Goal: Check status: Check status

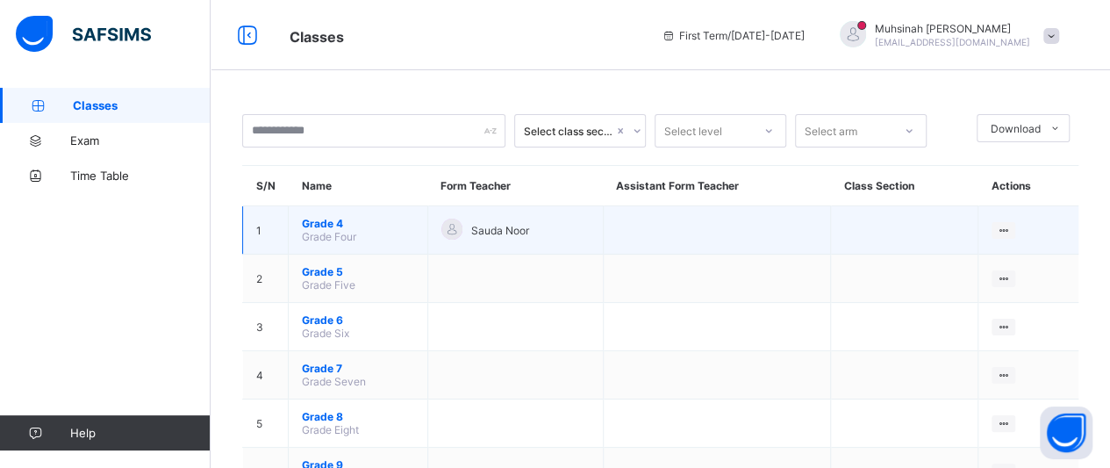
click at [338, 225] on span "Grade 4" at bounding box center [358, 223] width 112 height 13
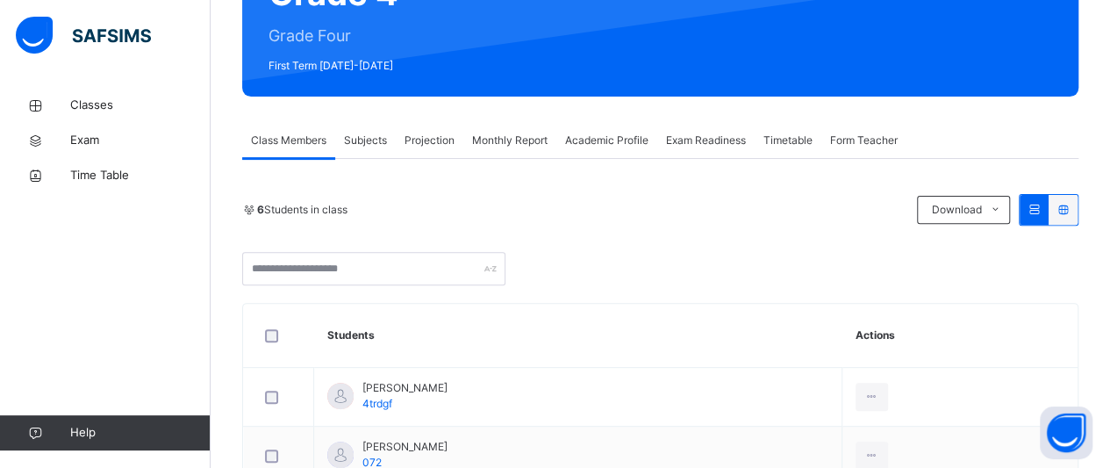
scroll to position [209, 0]
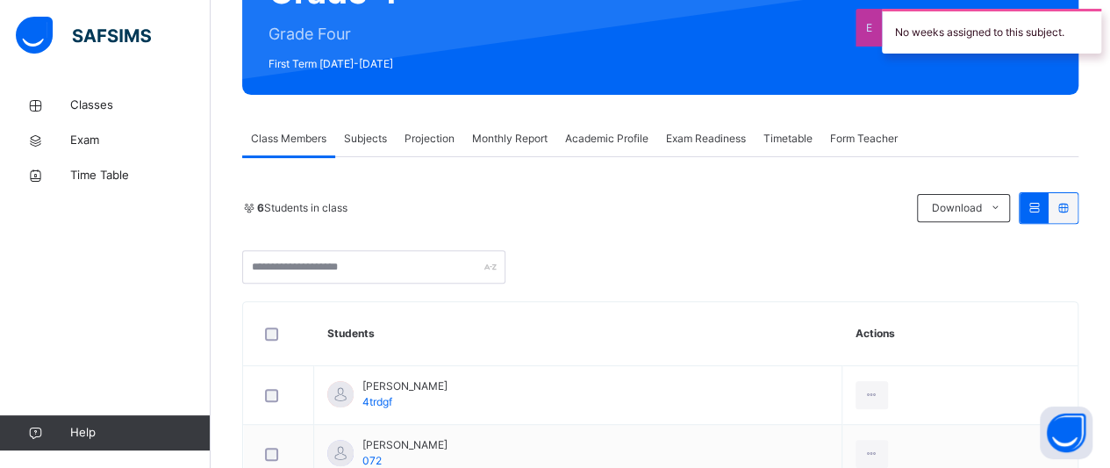
click at [432, 137] on span "Projection" at bounding box center [429, 139] width 50 height 16
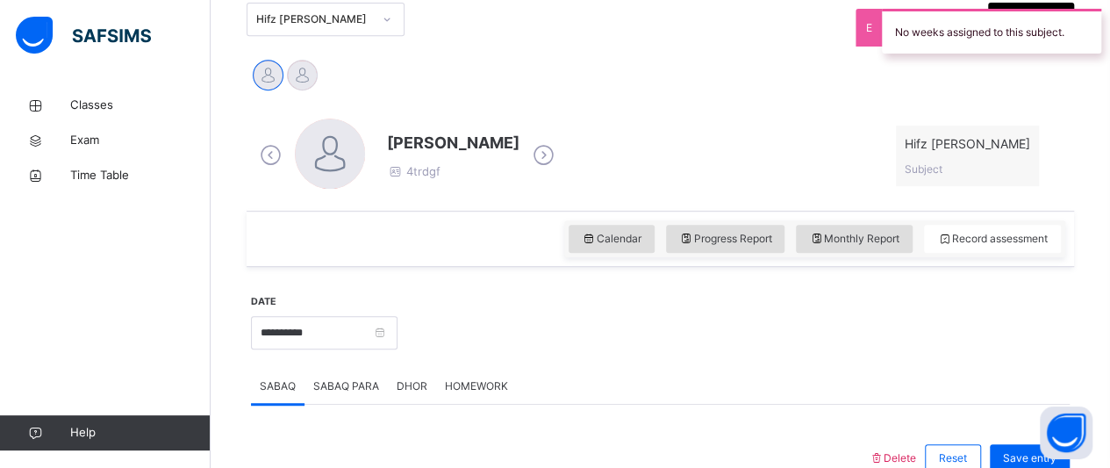
scroll to position [404, 0]
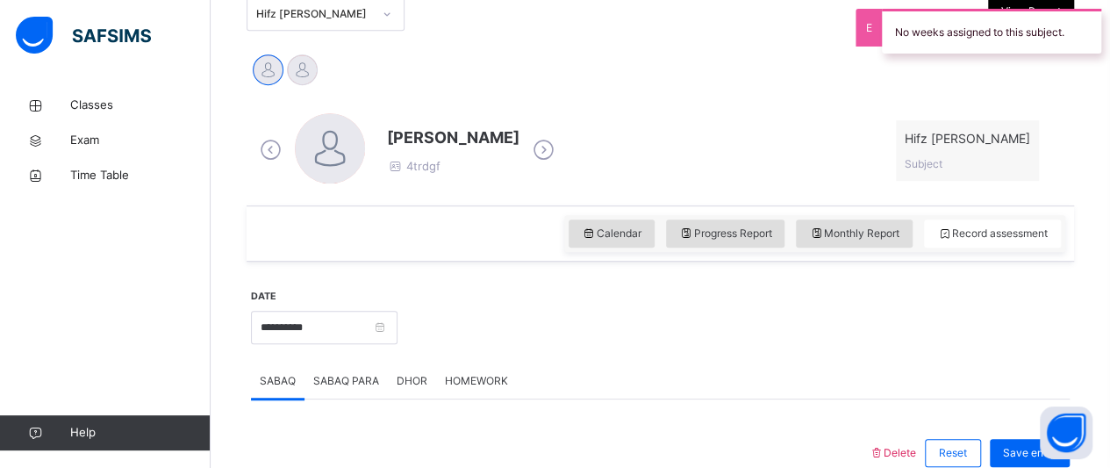
click at [528, 157] on icon at bounding box center [543, 150] width 31 height 26
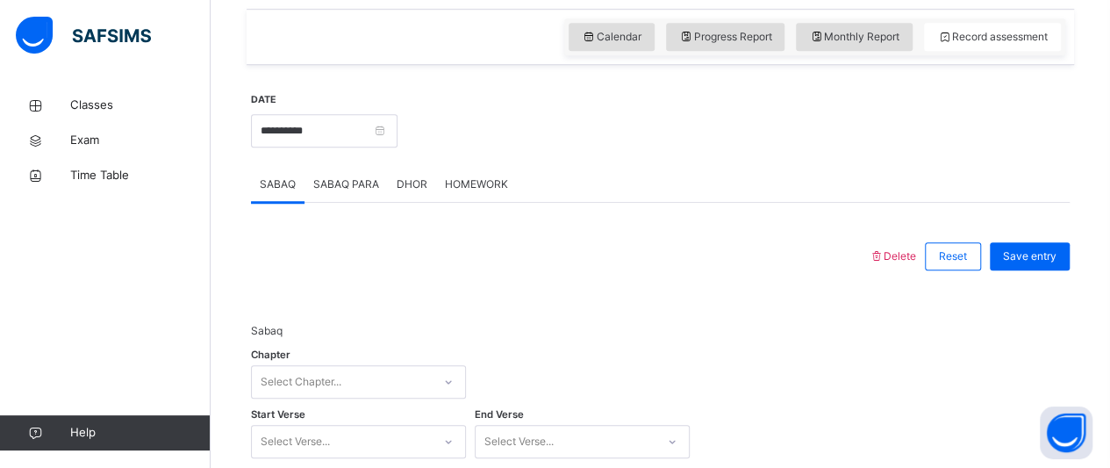
scroll to position [602, 0]
click at [726, 39] on span "Progress Report" at bounding box center [725, 35] width 93 height 16
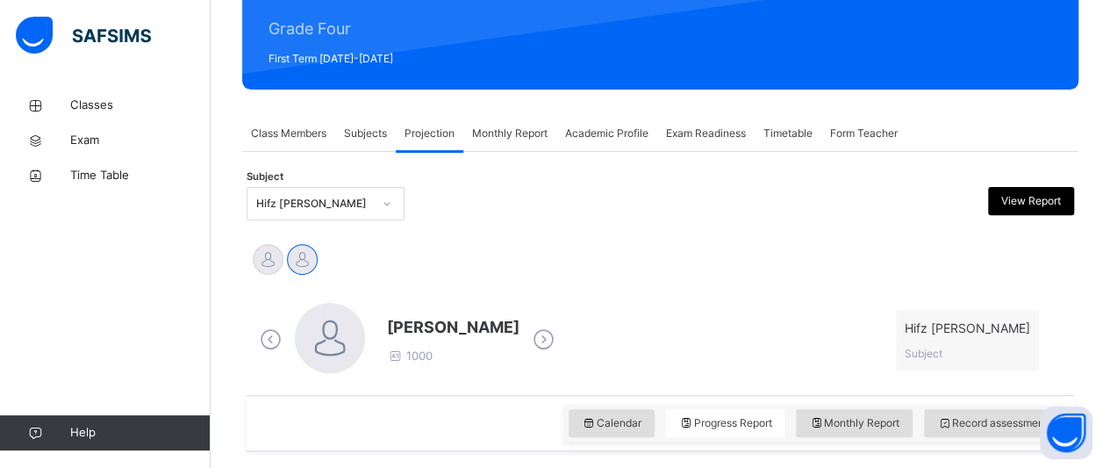
scroll to position [211, 0]
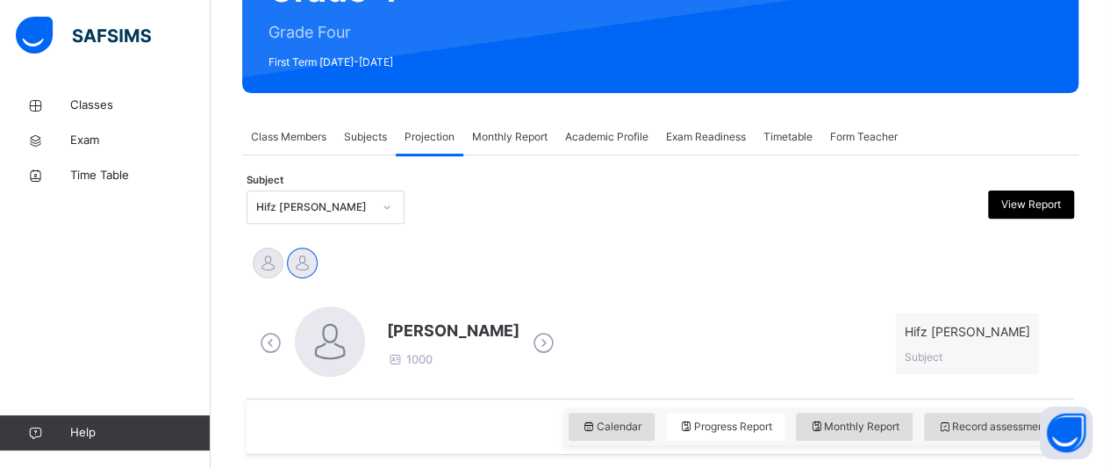
click at [370, 139] on span "Subjects" at bounding box center [365, 137] width 43 height 16
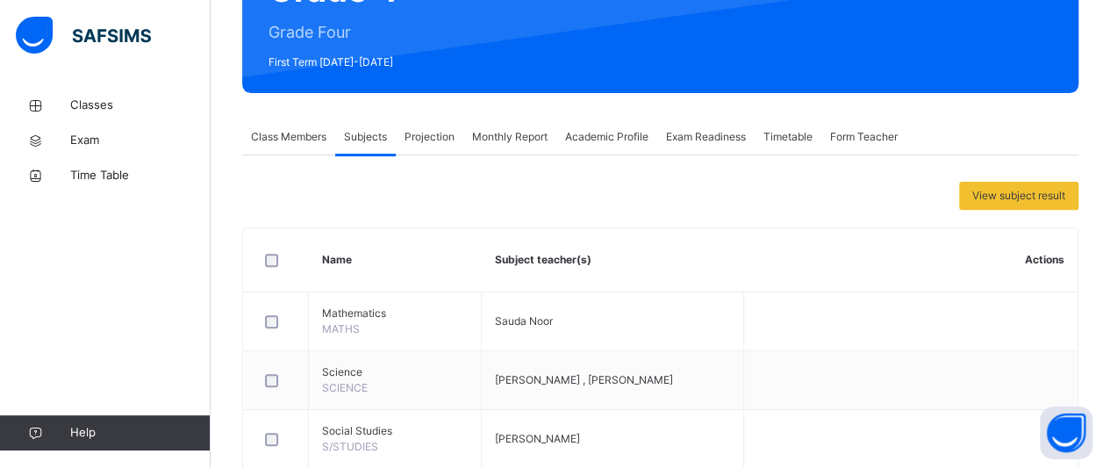
click at [418, 139] on span "Projection" at bounding box center [429, 137] width 50 height 16
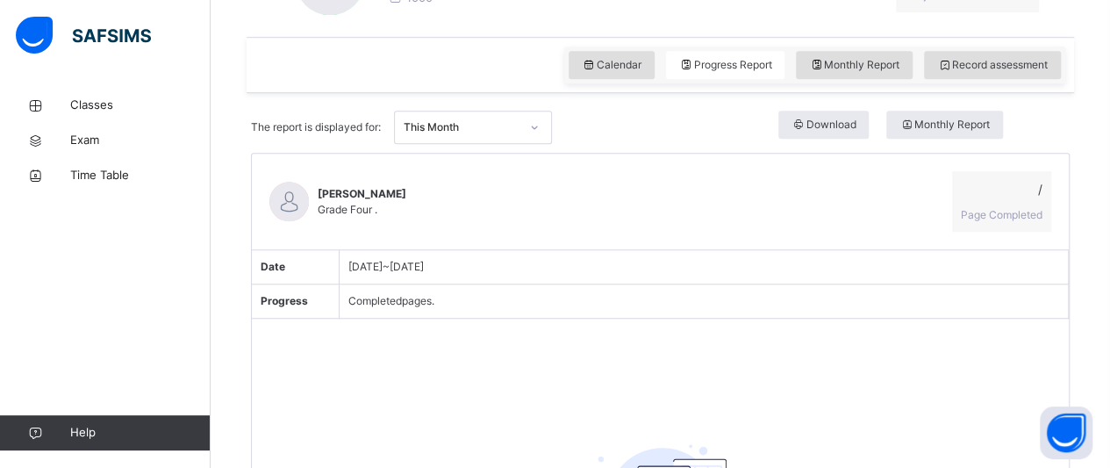
scroll to position [574, 0]
click at [683, 78] on div "Calendar Progress Report Monthly Report Record assessment" at bounding box center [814, 63] width 501 height 37
click at [692, 69] on icon at bounding box center [686, 63] width 15 height 16
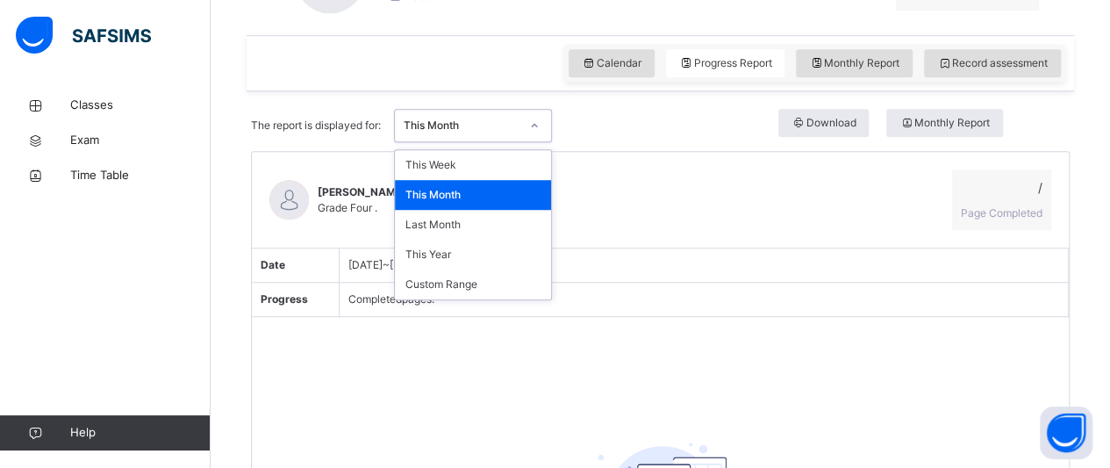
click at [451, 132] on div "This Month" at bounding box center [456, 125] width 123 height 27
click at [451, 167] on div "This Week" at bounding box center [473, 165] width 156 height 30
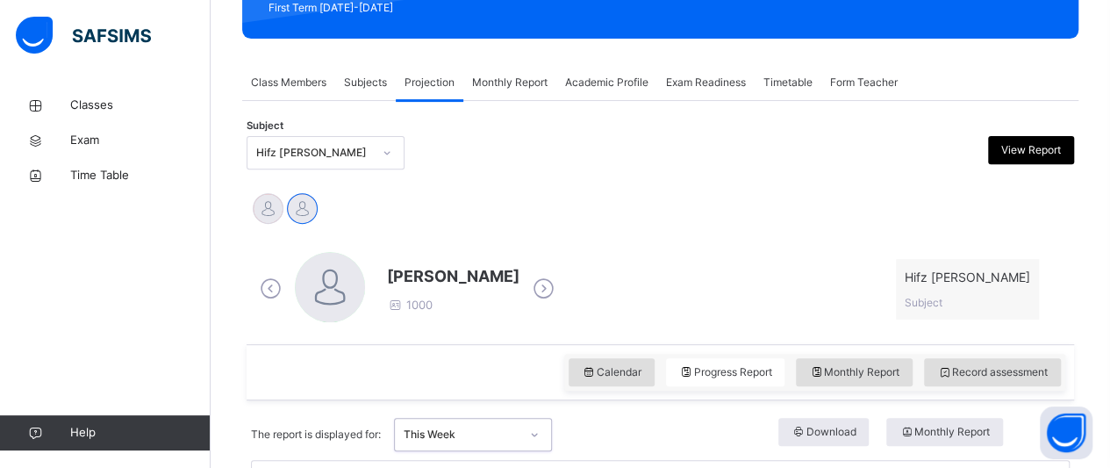
scroll to position [263, 0]
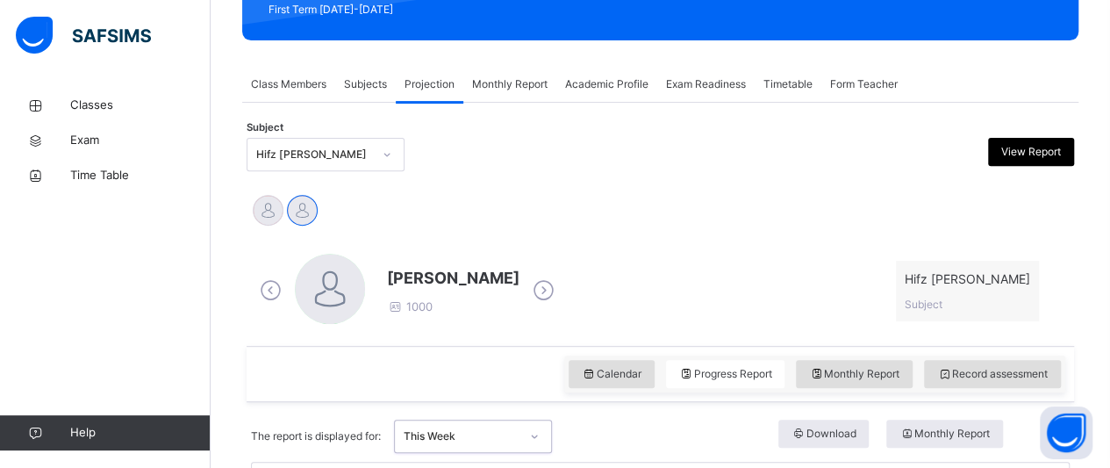
click at [370, 80] on span "Subjects" at bounding box center [365, 84] width 43 height 16
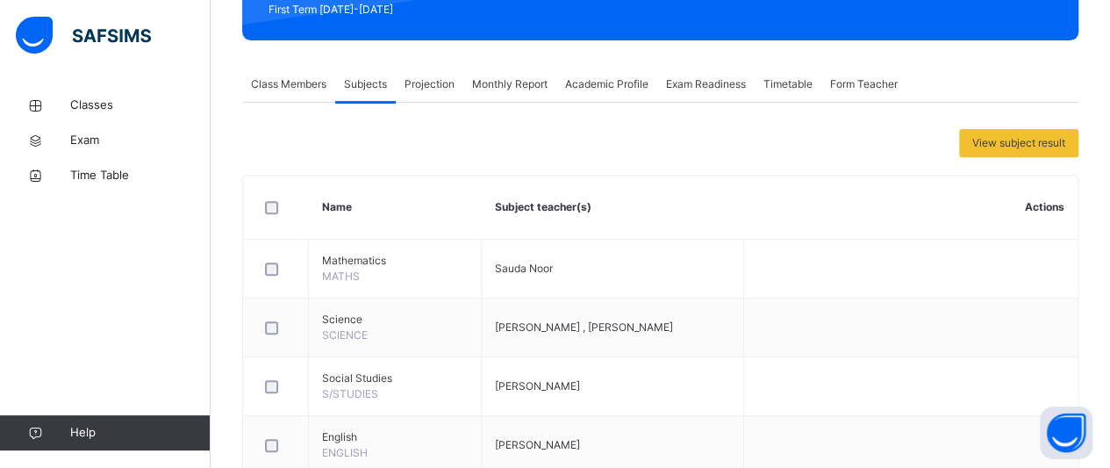
click at [483, 81] on span "Monthly Report" at bounding box center [509, 84] width 75 height 16
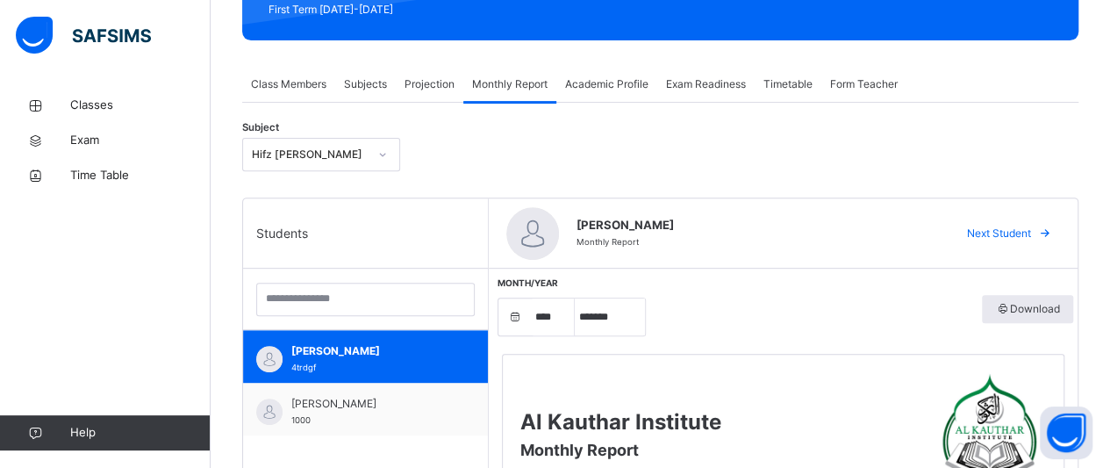
click at [423, 82] on span "Projection" at bounding box center [429, 84] width 50 height 16
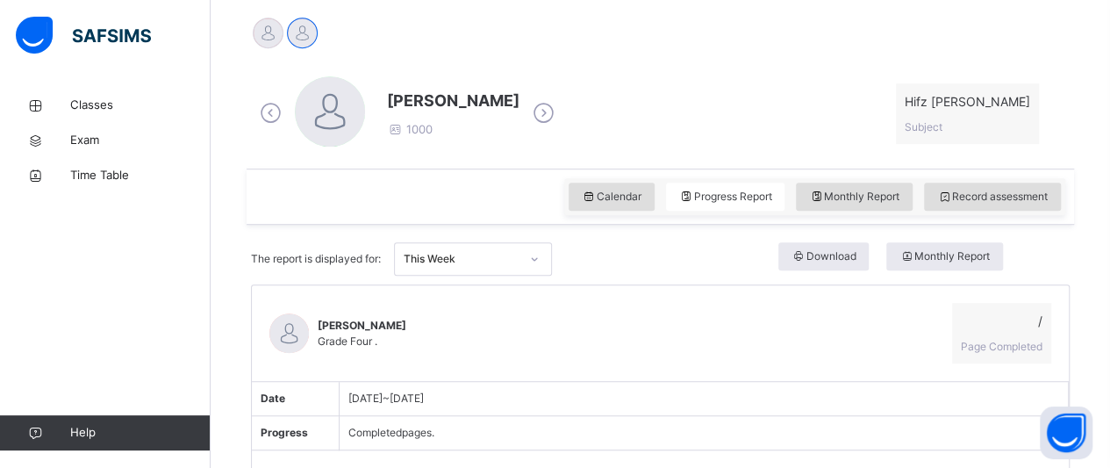
scroll to position [442, 0]
click at [267, 113] on icon at bounding box center [270, 111] width 31 height 26
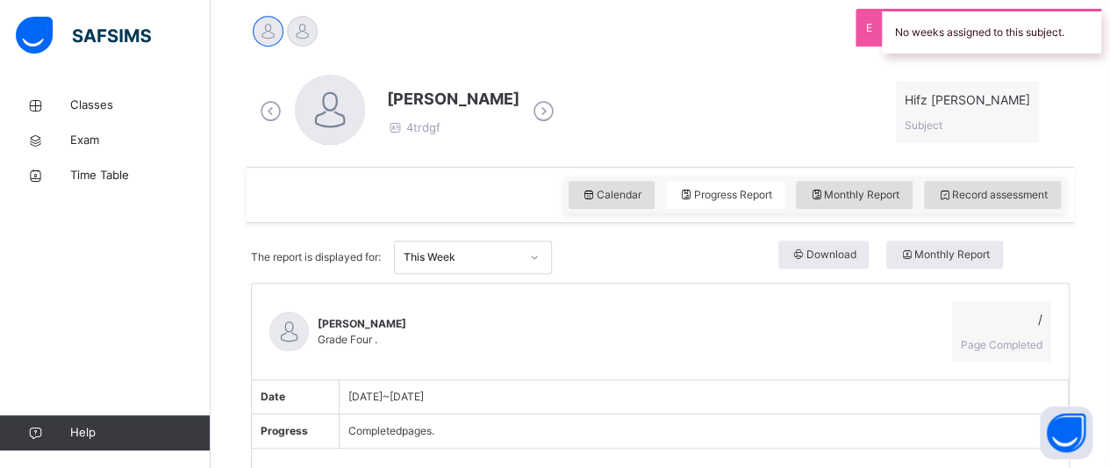
click at [528, 111] on icon at bounding box center [543, 111] width 31 height 26
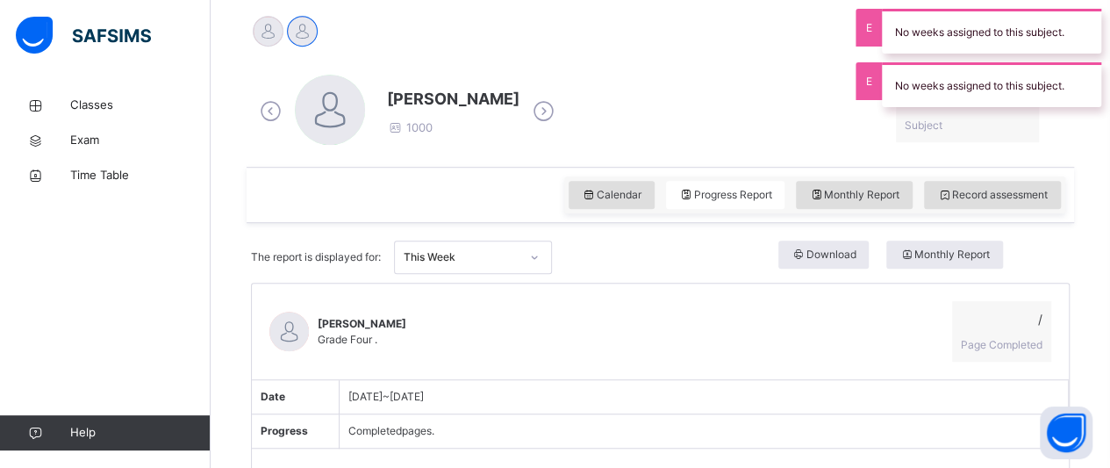
scroll to position [321, 0]
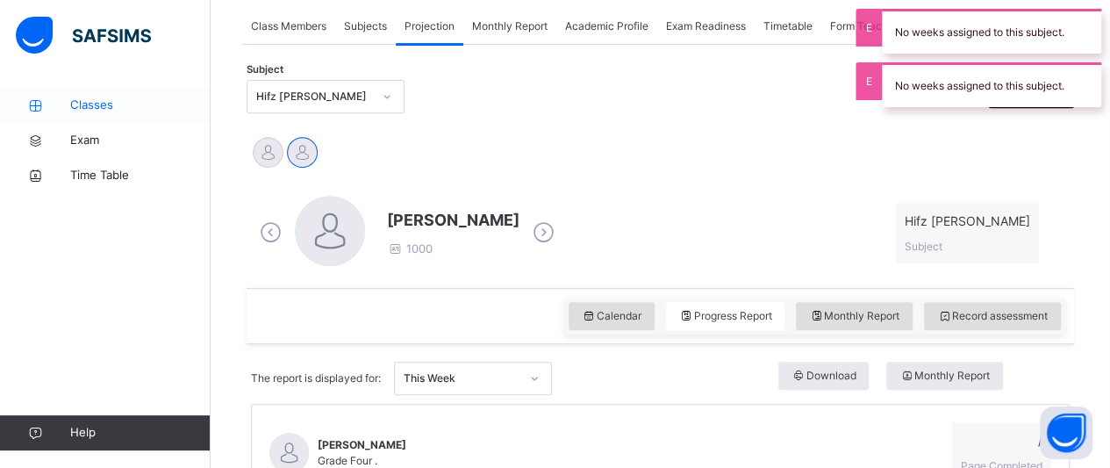
click at [68, 113] on link "Classes" at bounding box center [105, 105] width 211 height 35
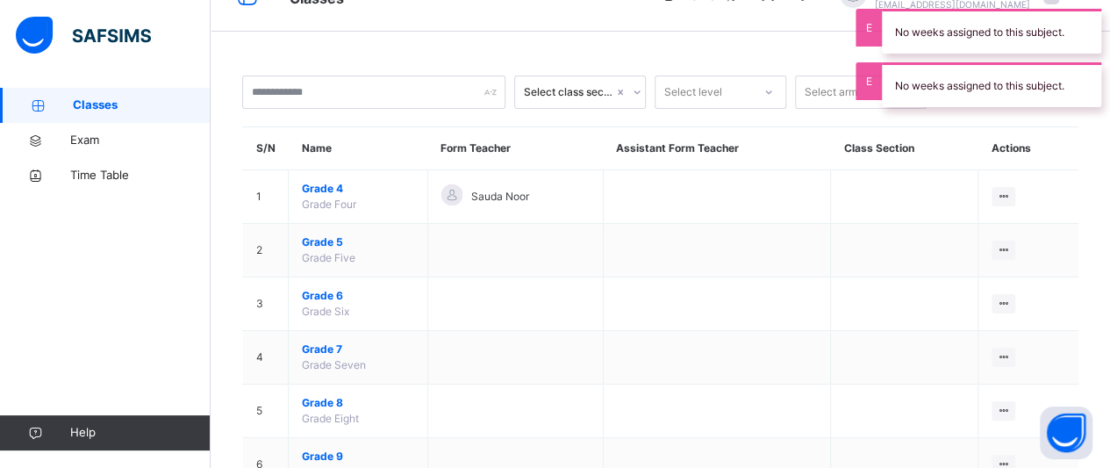
scroll to position [156, 0]
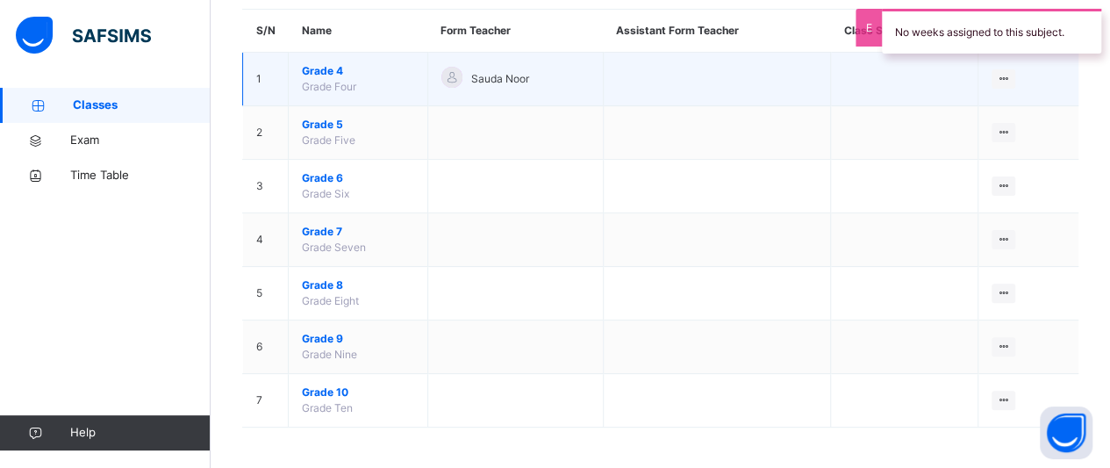
click at [331, 69] on span "Grade 4" at bounding box center [358, 71] width 112 height 16
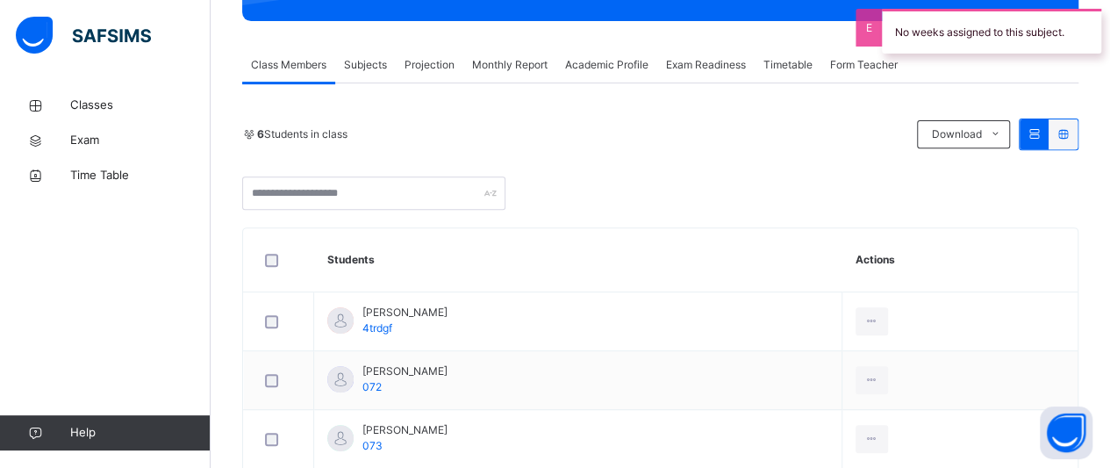
scroll to position [283, 0]
click at [347, 80] on div "Subjects" at bounding box center [365, 64] width 61 height 35
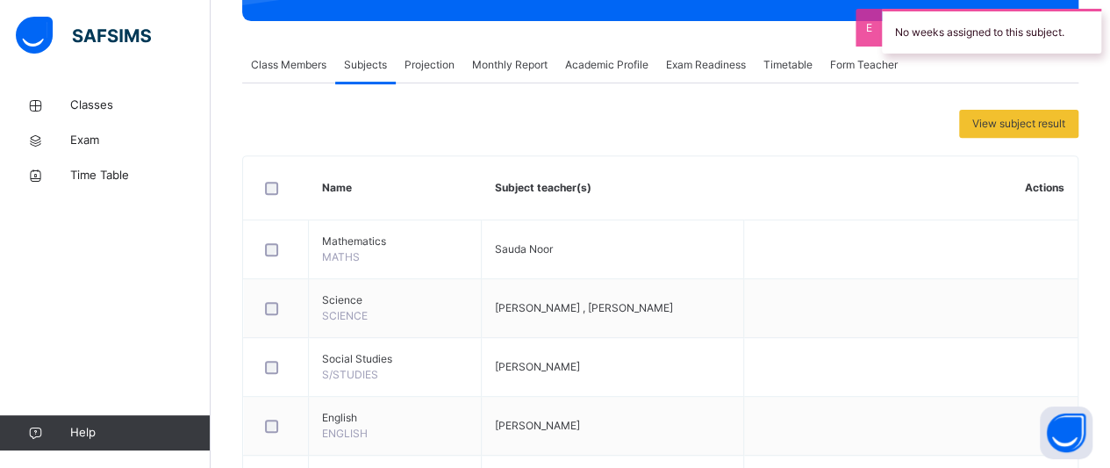
click at [418, 74] on div "Projection" at bounding box center [430, 64] width 68 height 35
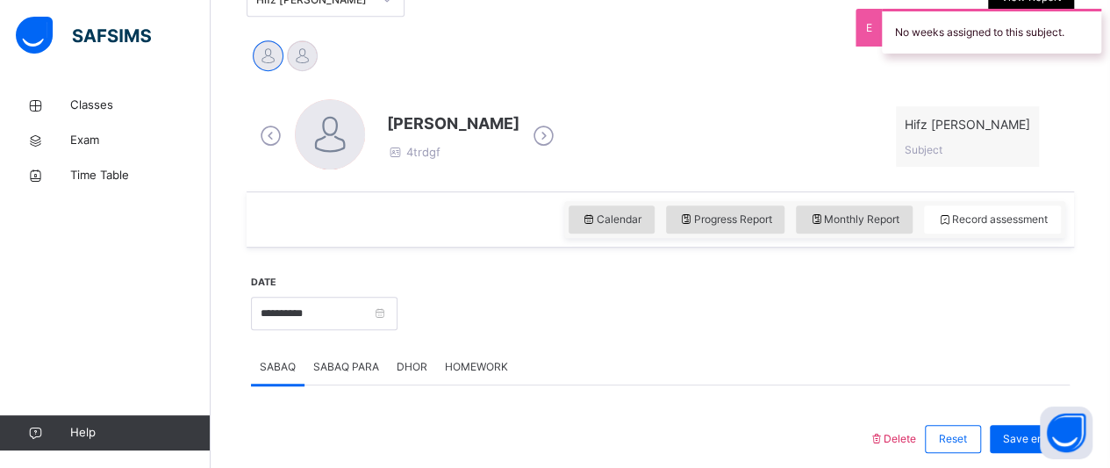
scroll to position [419, 0]
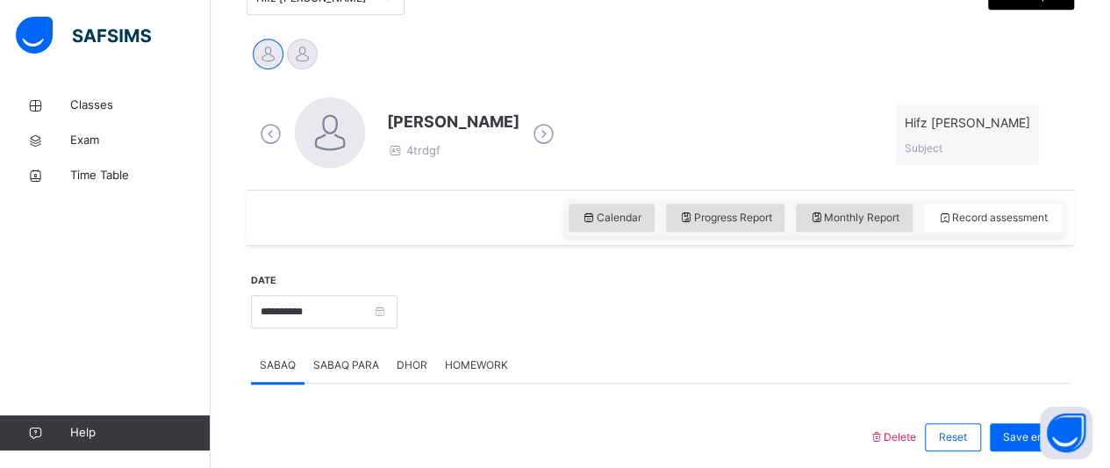
click at [497, 127] on div "[PERSON_NAME] 4trdgf" at bounding box center [407, 134] width 304 height 75
click at [528, 130] on icon at bounding box center [543, 134] width 31 height 26
